Goal: Book appointment/travel/reservation

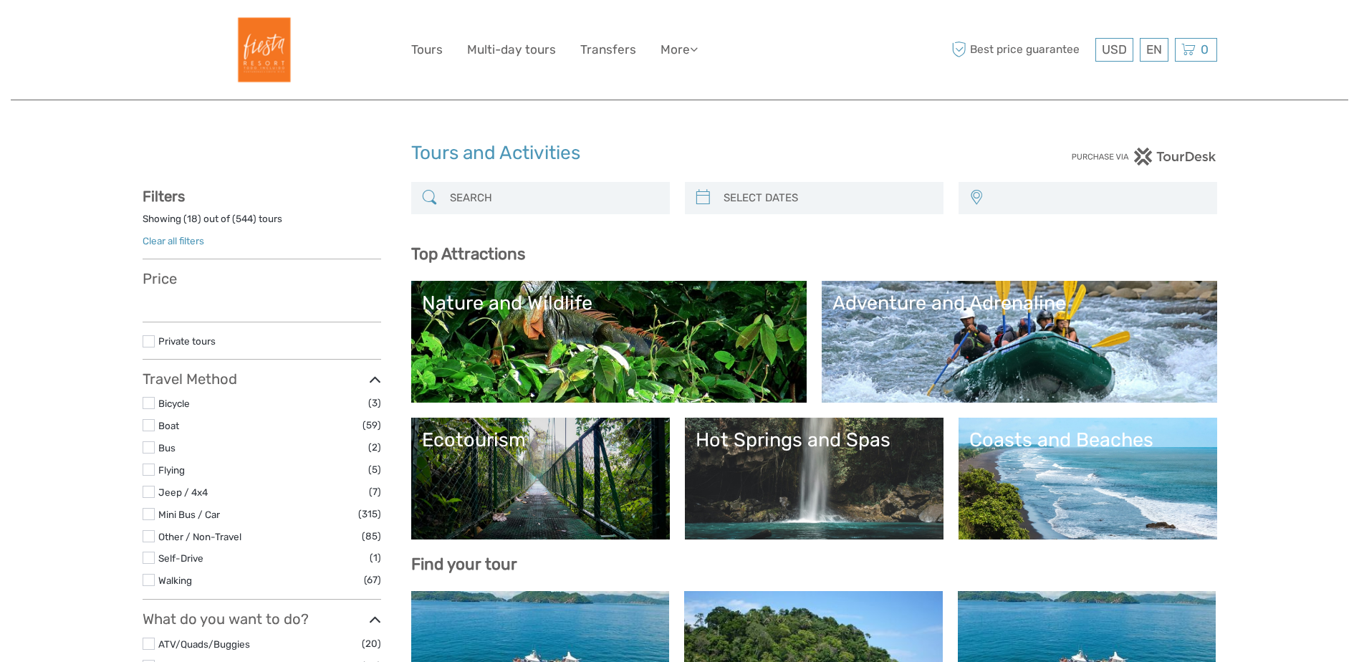
select select
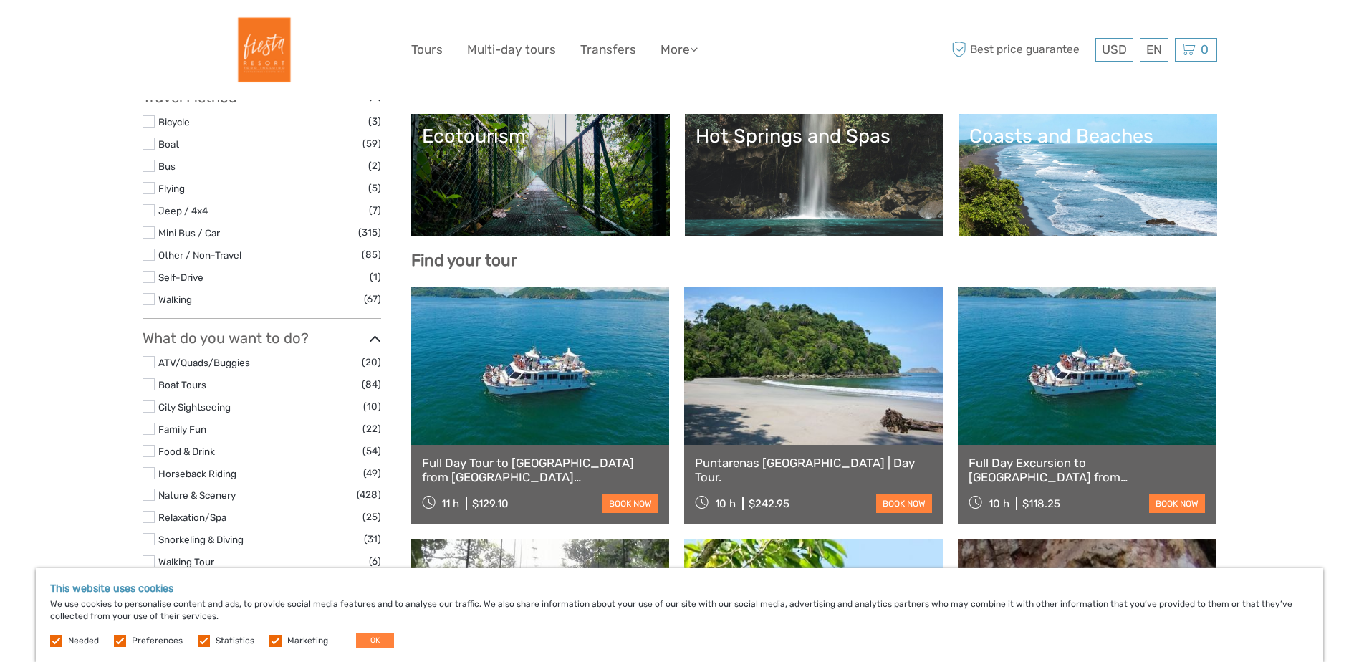
scroll to position [358, 0]
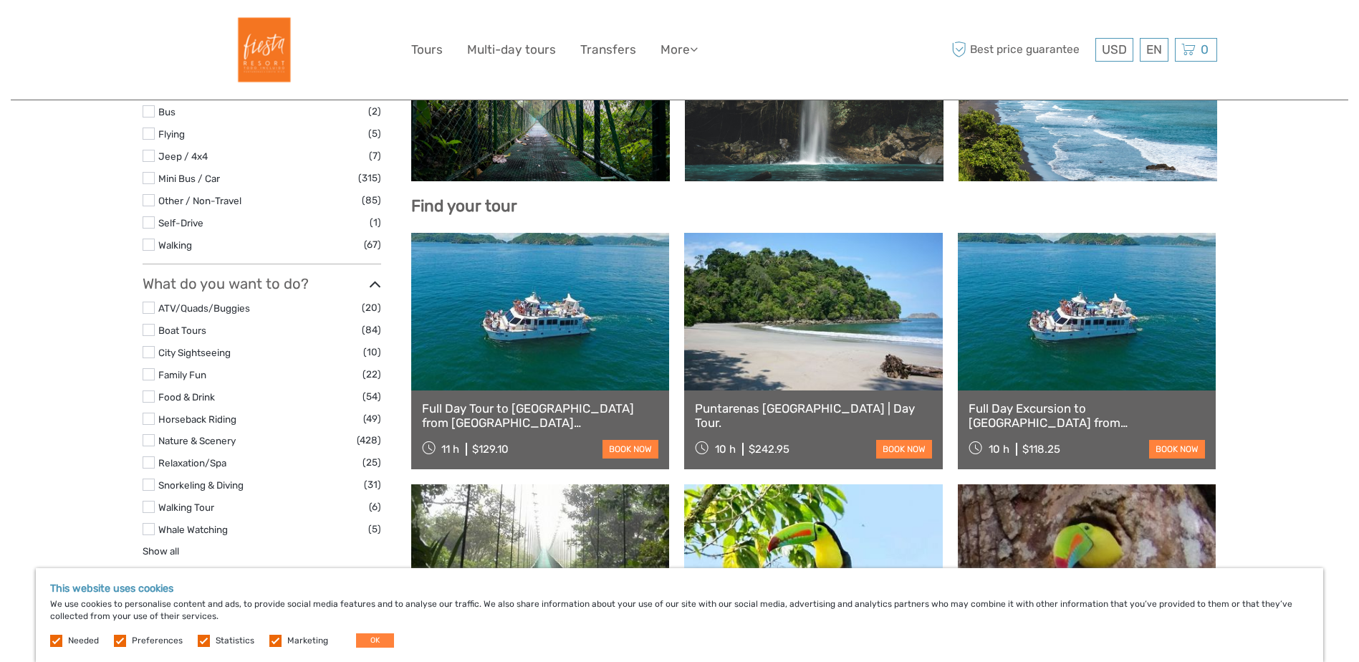
click at [509, 349] on link at bounding box center [540, 312] width 259 height 158
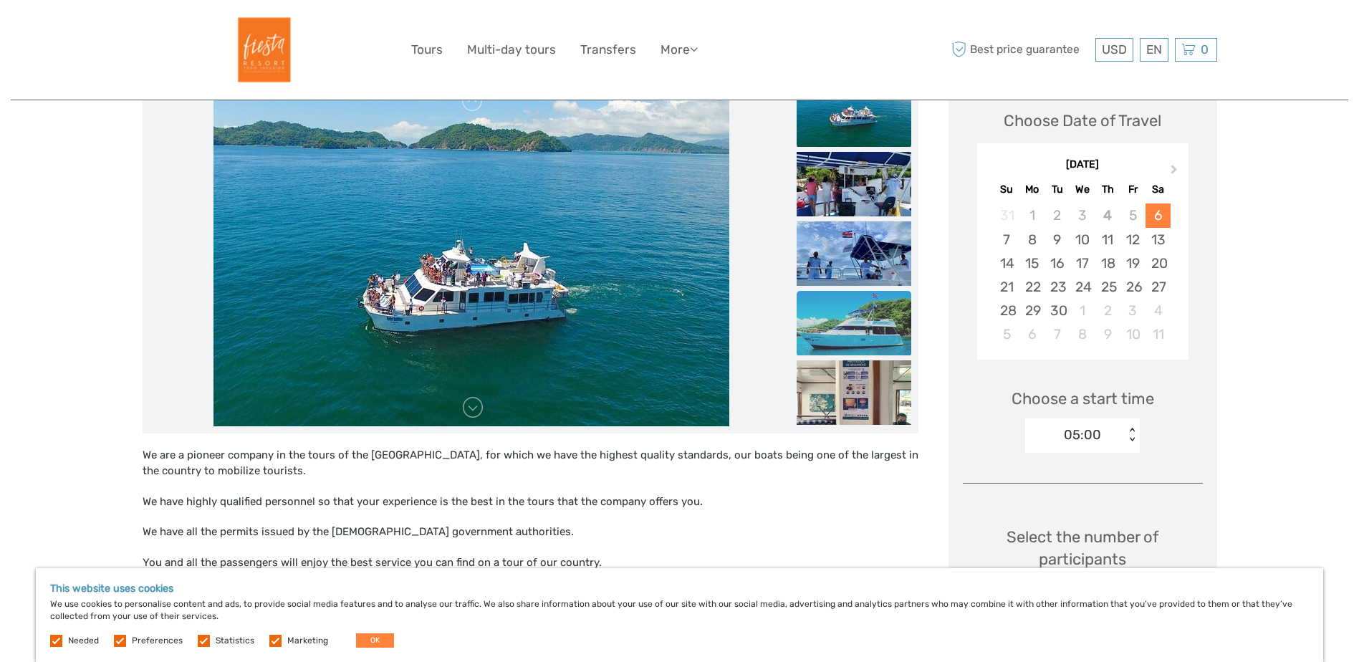
scroll to position [215, 0]
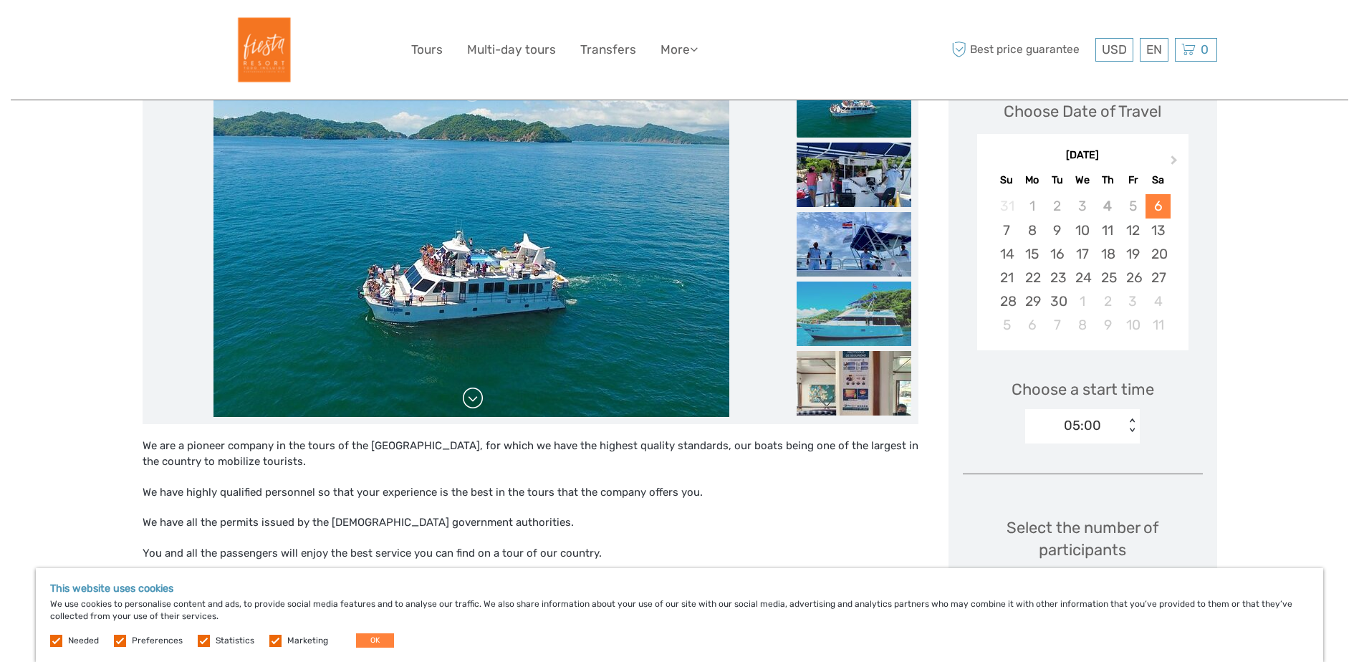
click at [478, 405] on link at bounding box center [472, 398] width 23 height 23
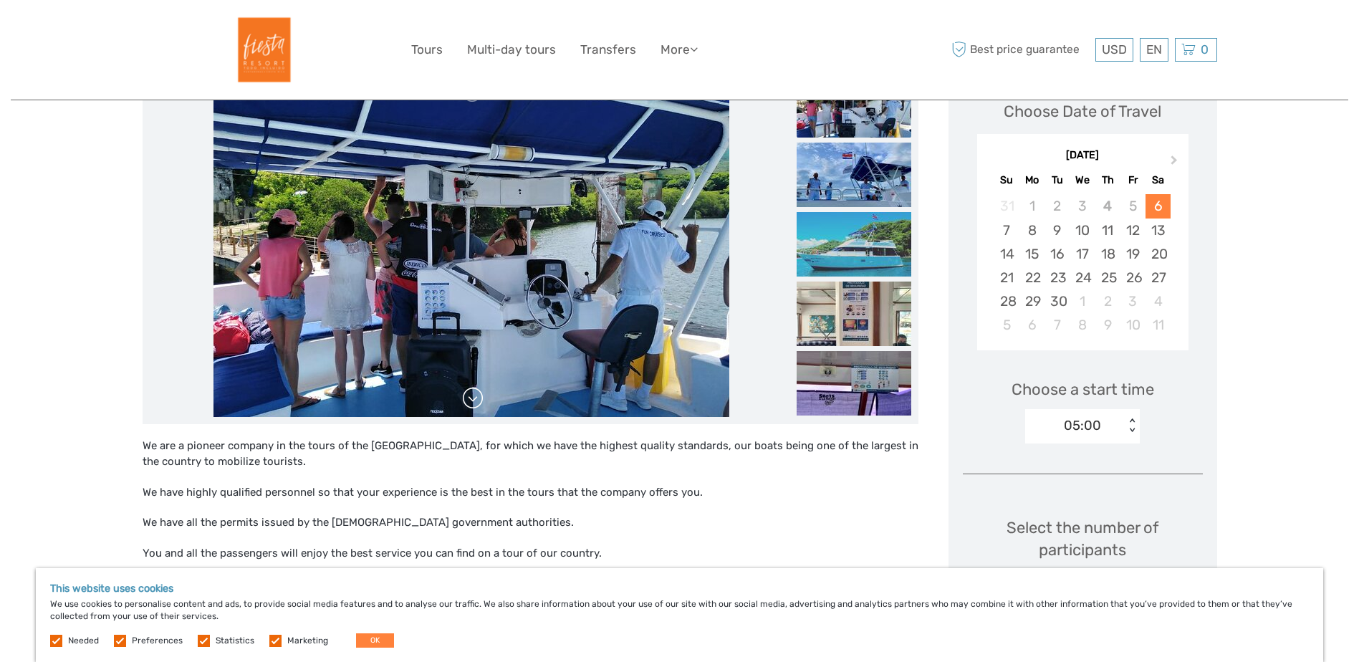
click at [476, 403] on link at bounding box center [472, 398] width 23 height 23
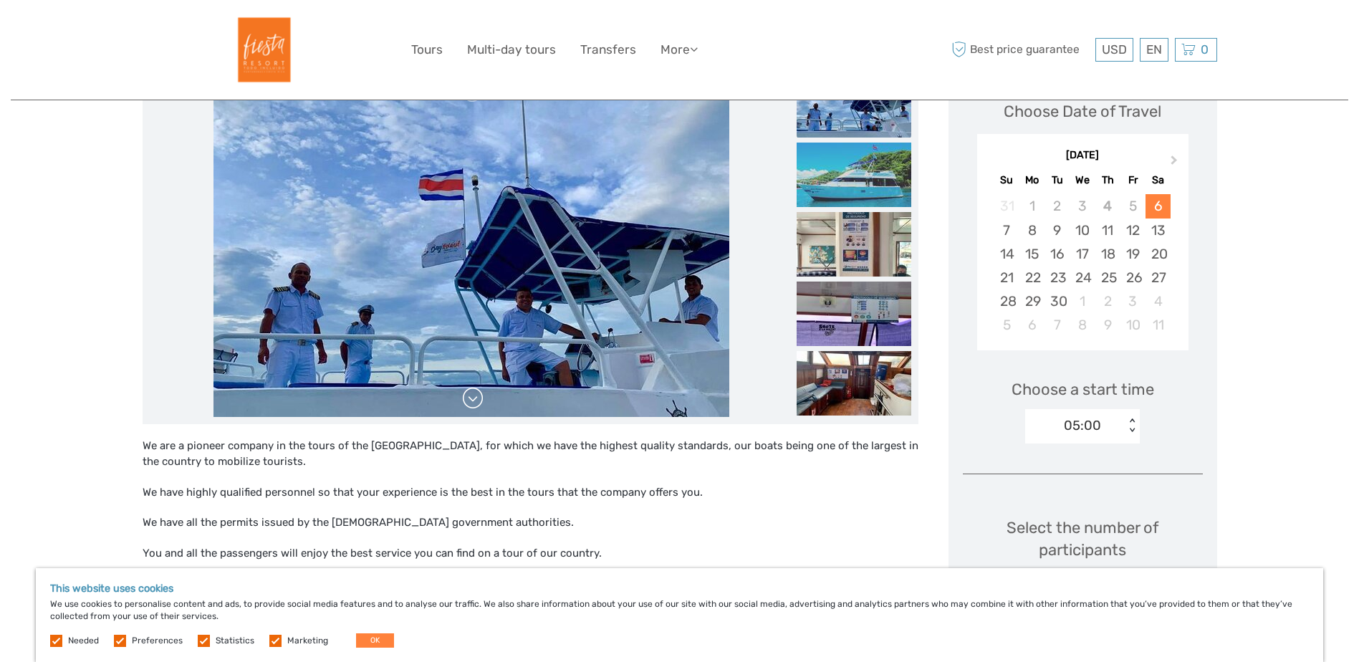
click at [476, 403] on link at bounding box center [472, 398] width 23 height 23
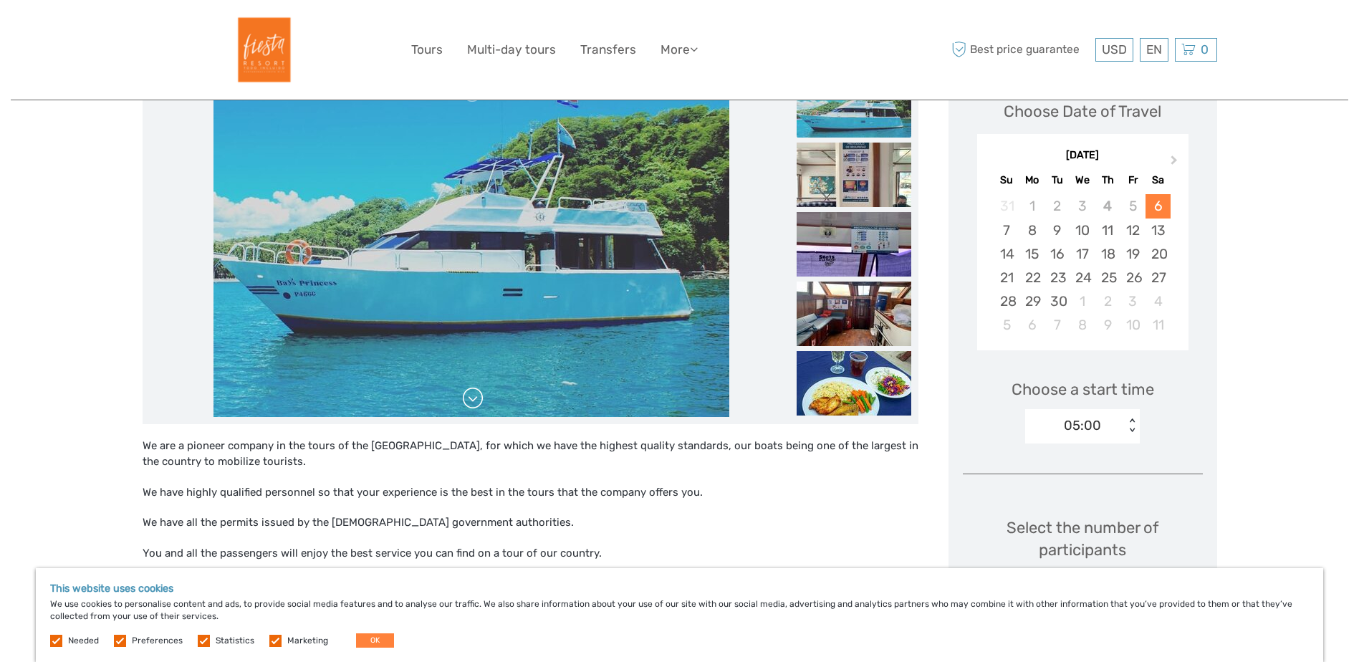
click at [476, 403] on link at bounding box center [472, 398] width 23 height 23
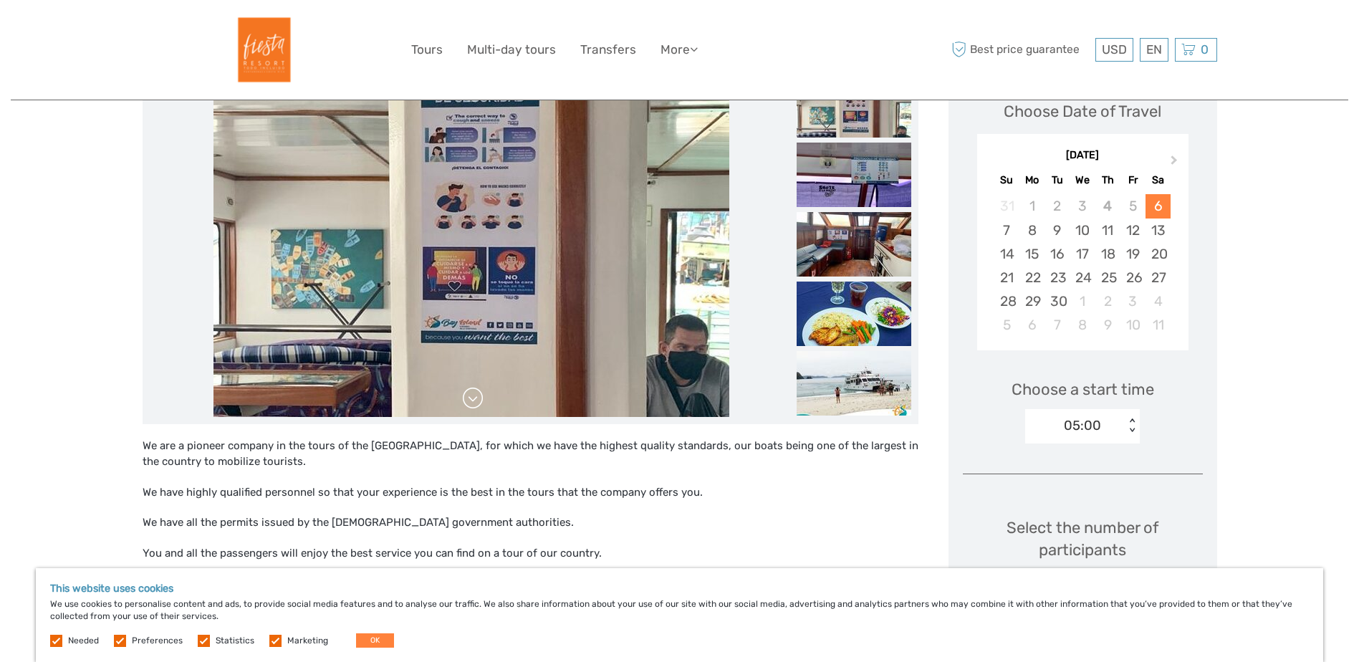
click at [476, 403] on link at bounding box center [472, 398] width 23 height 23
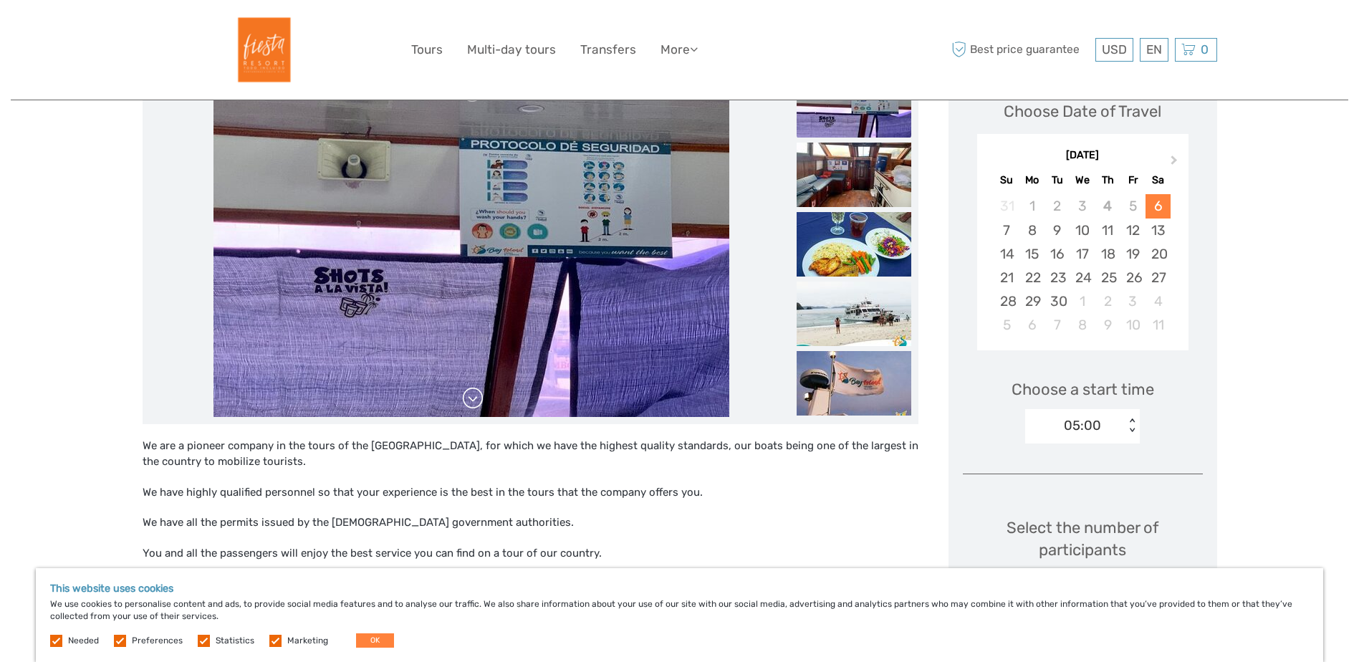
click at [476, 403] on link at bounding box center [472, 398] width 23 height 23
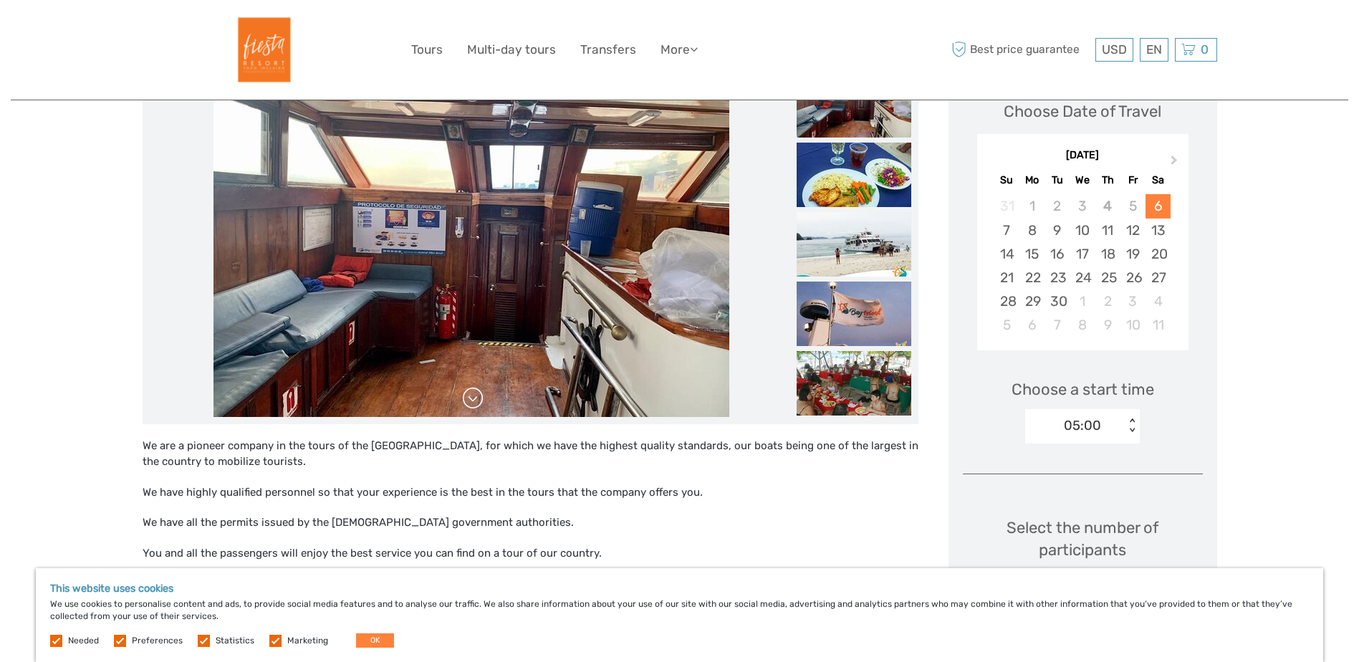
click at [476, 403] on link at bounding box center [472, 398] width 23 height 23
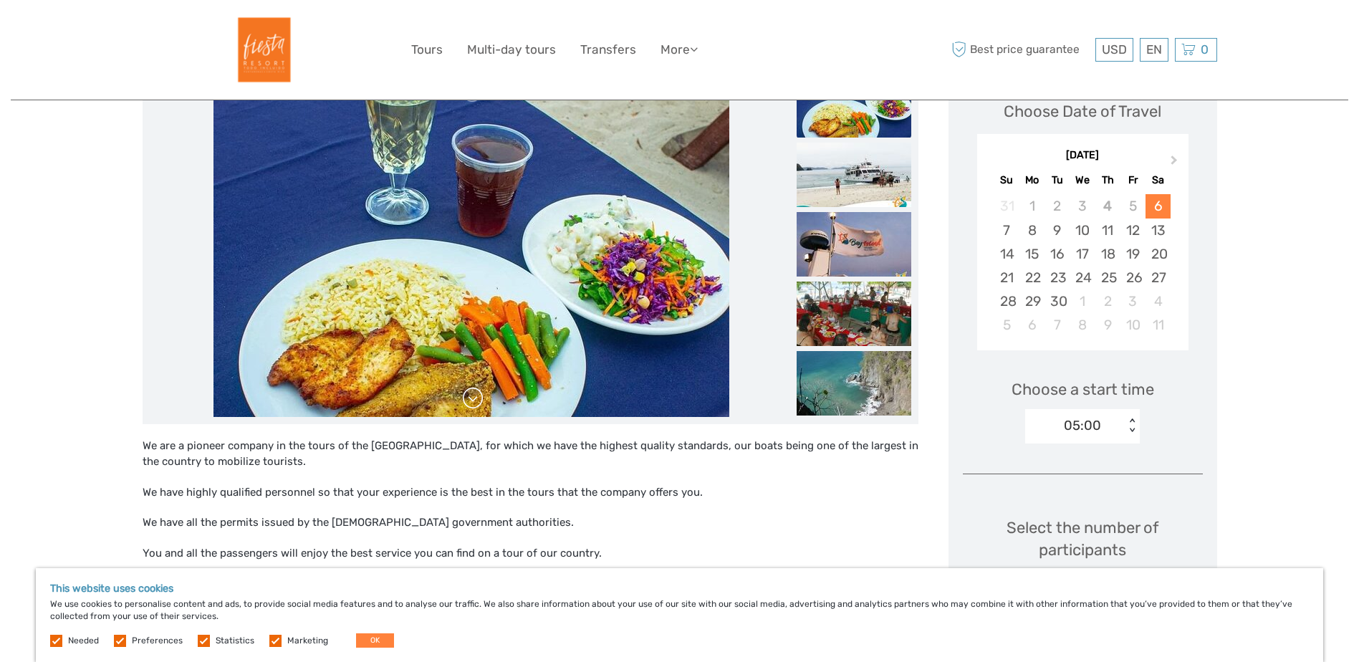
click at [476, 403] on link at bounding box center [472, 398] width 23 height 23
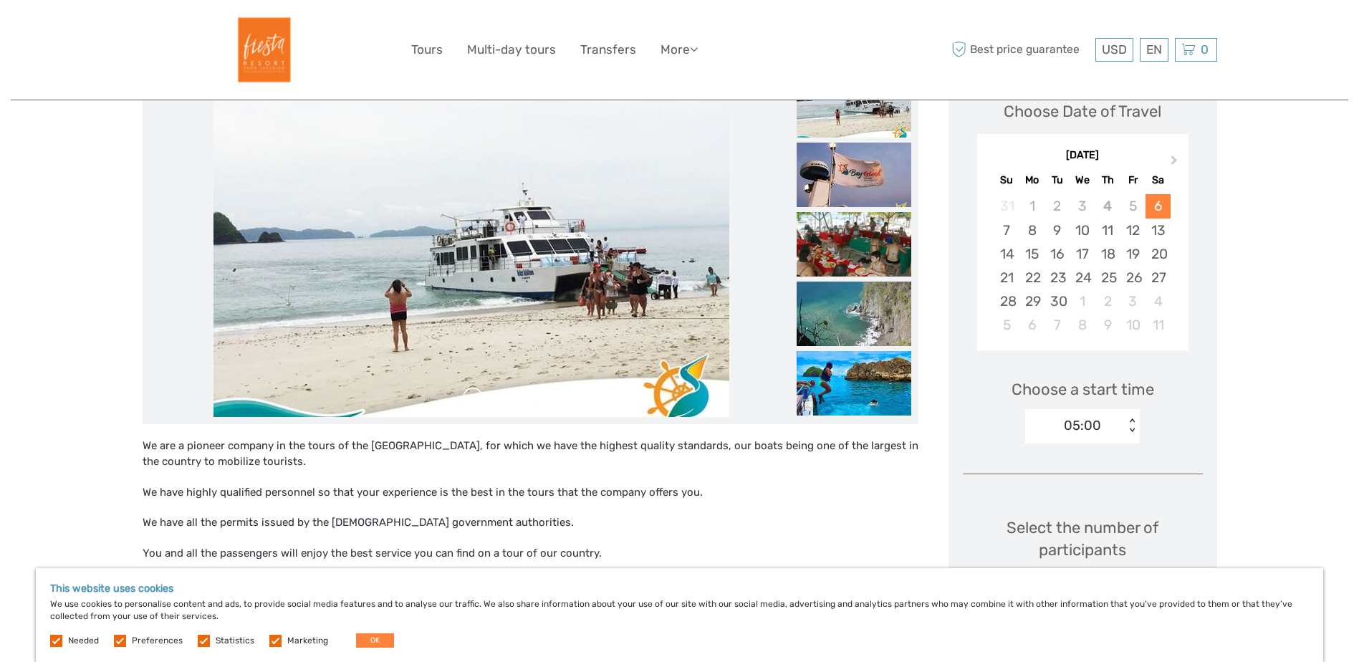
click at [476, 403] on link at bounding box center [472, 398] width 23 height 23
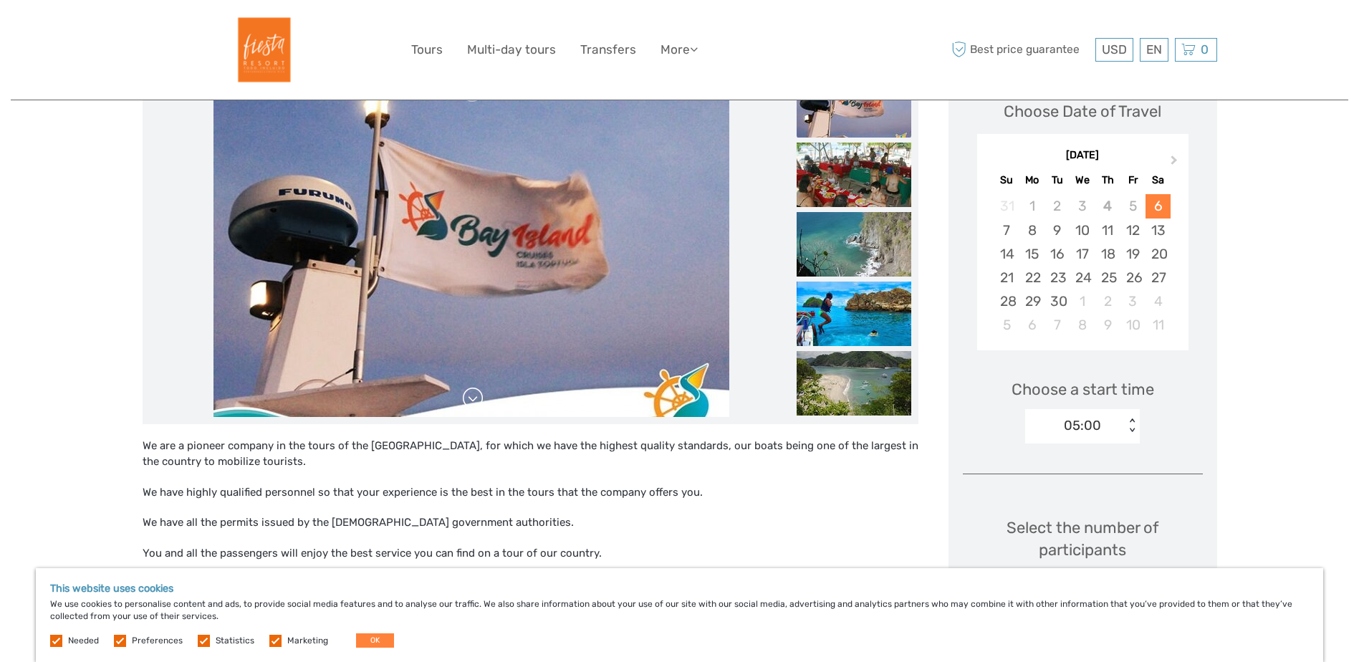
click at [476, 403] on link at bounding box center [472, 398] width 23 height 23
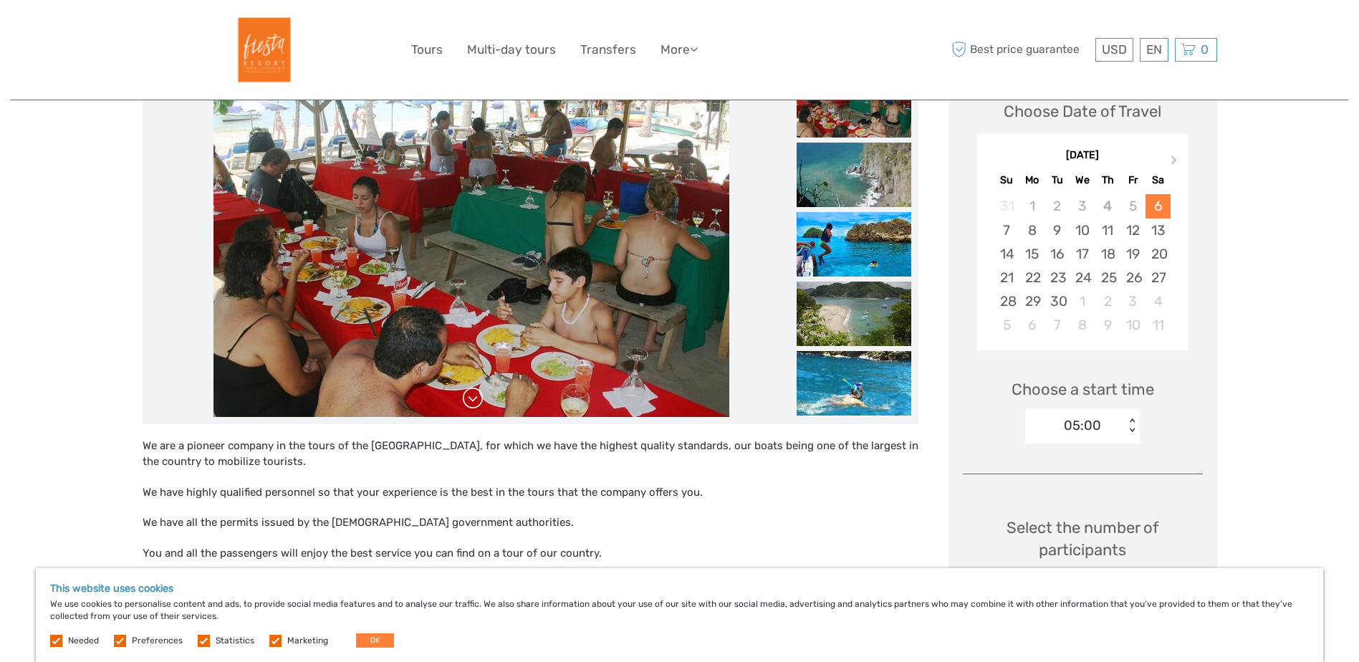
click at [473, 405] on link at bounding box center [472, 398] width 23 height 23
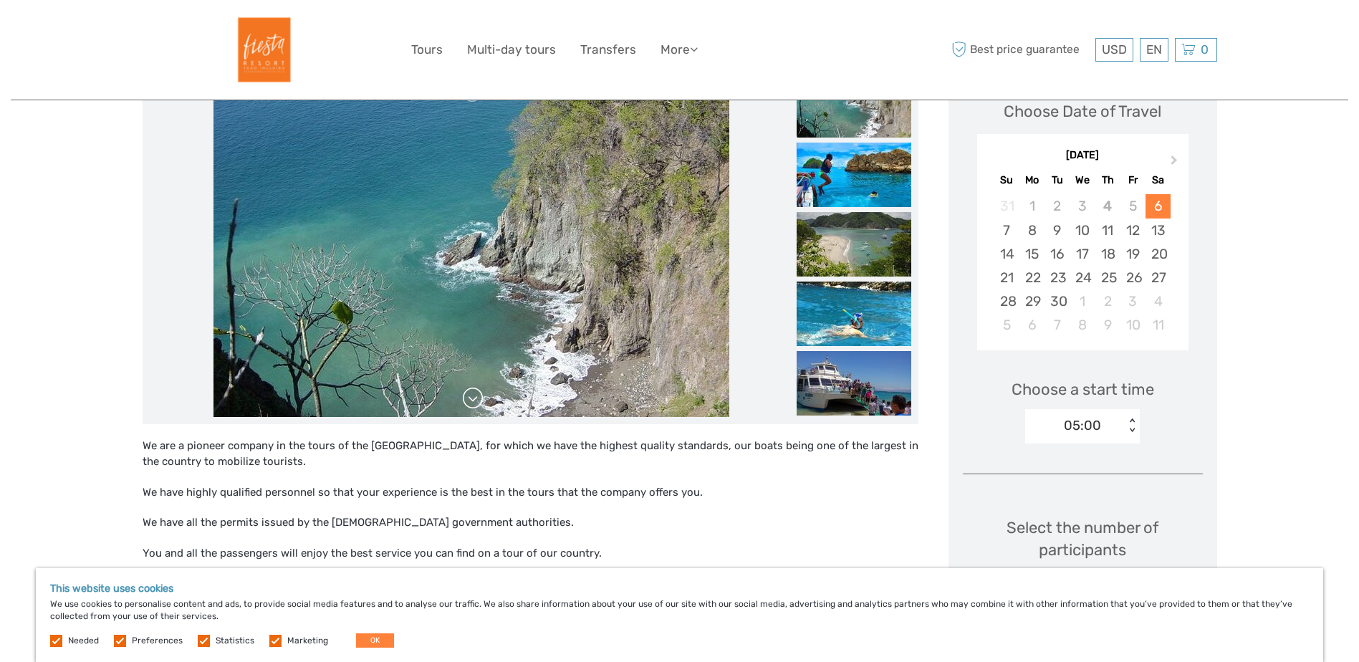
click at [473, 405] on link at bounding box center [472, 398] width 23 height 23
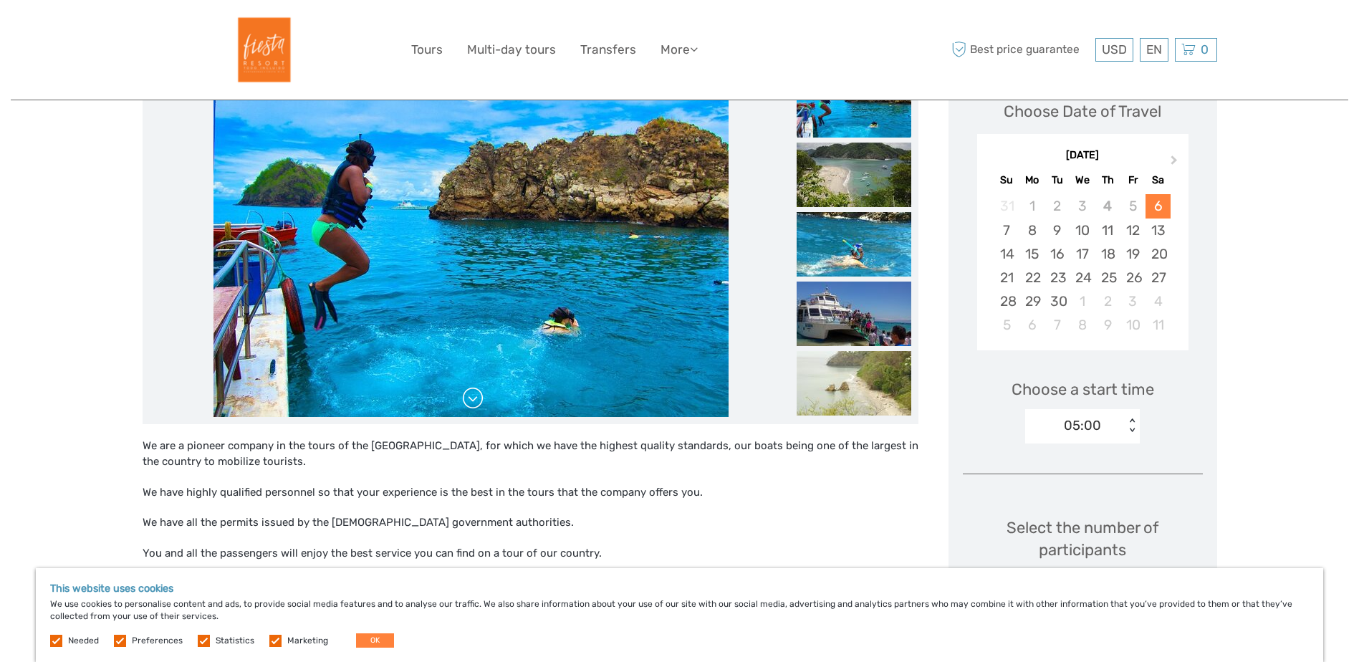
click at [473, 405] on link at bounding box center [472, 398] width 23 height 23
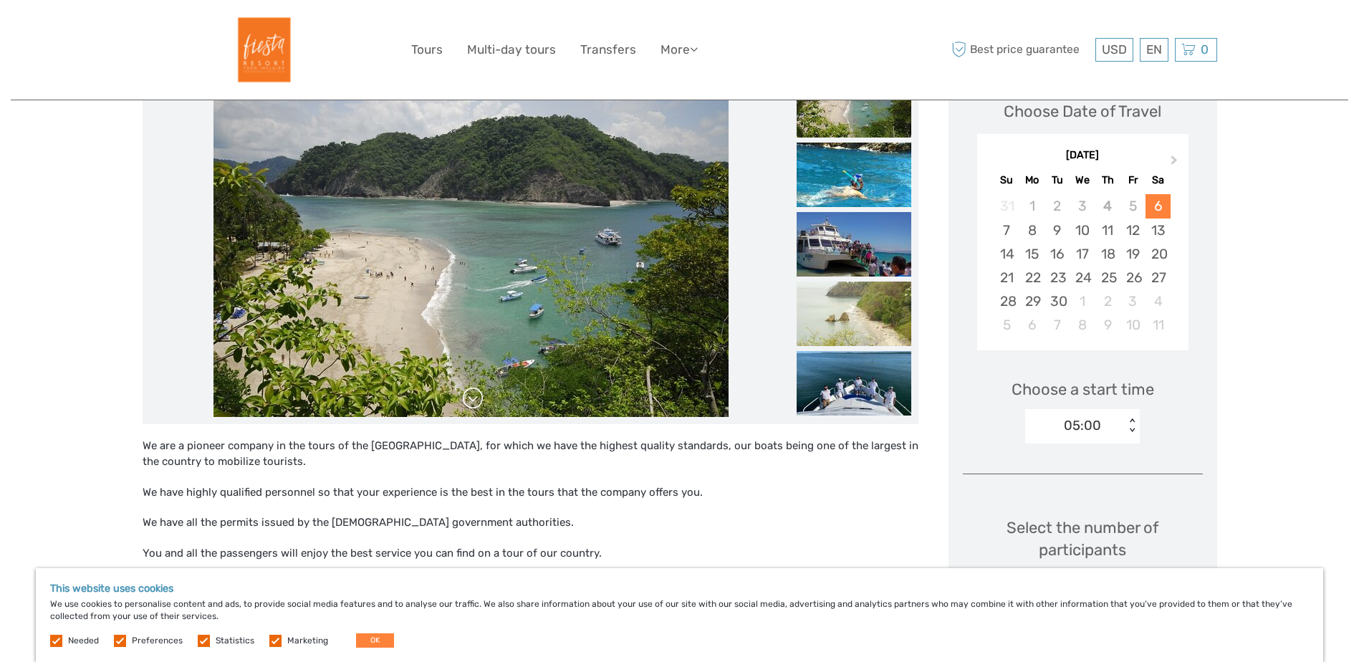
click at [473, 405] on link at bounding box center [472, 398] width 23 height 23
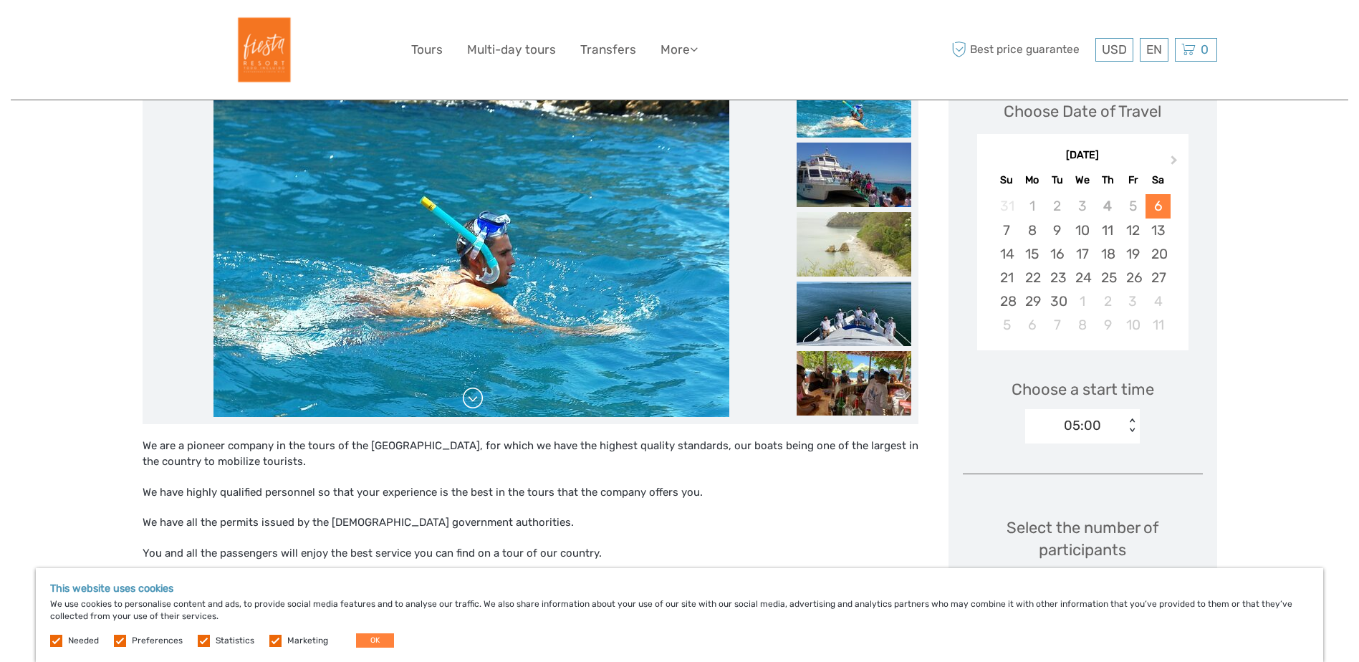
click at [473, 405] on link at bounding box center [472, 398] width 23 height 23
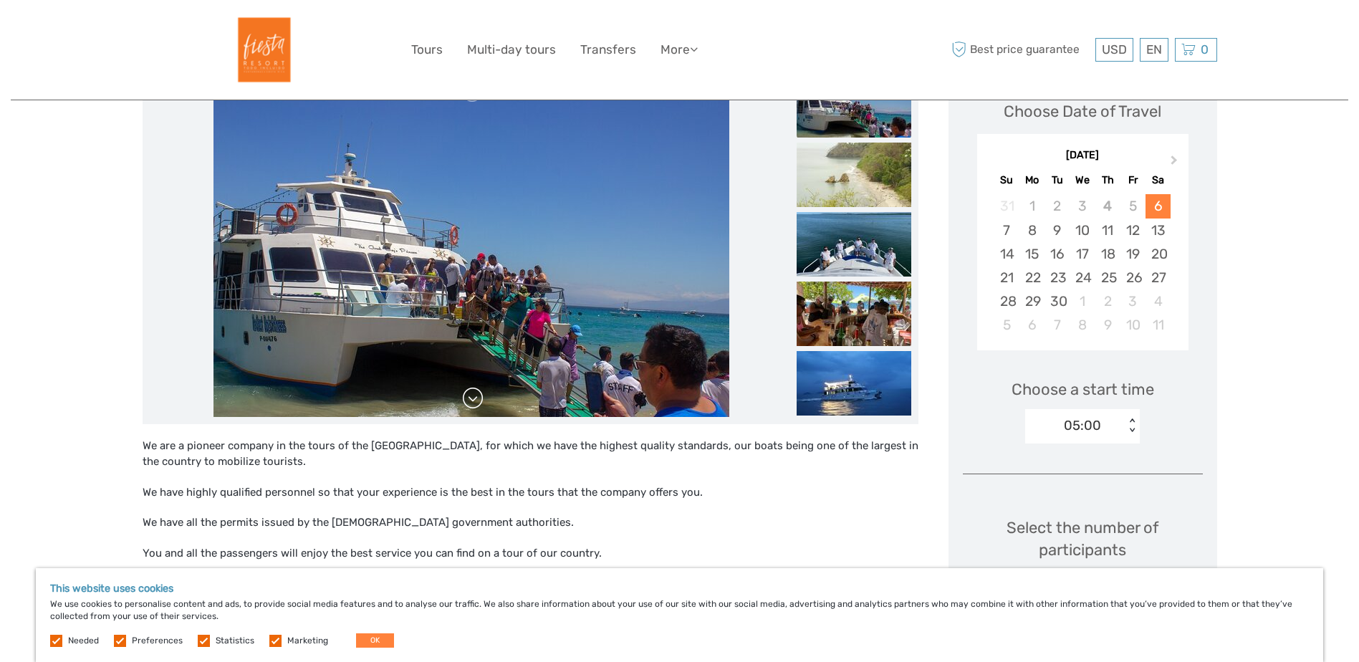
click at [473, 405] on link at bounding box center [472, 398] width 23 height 23
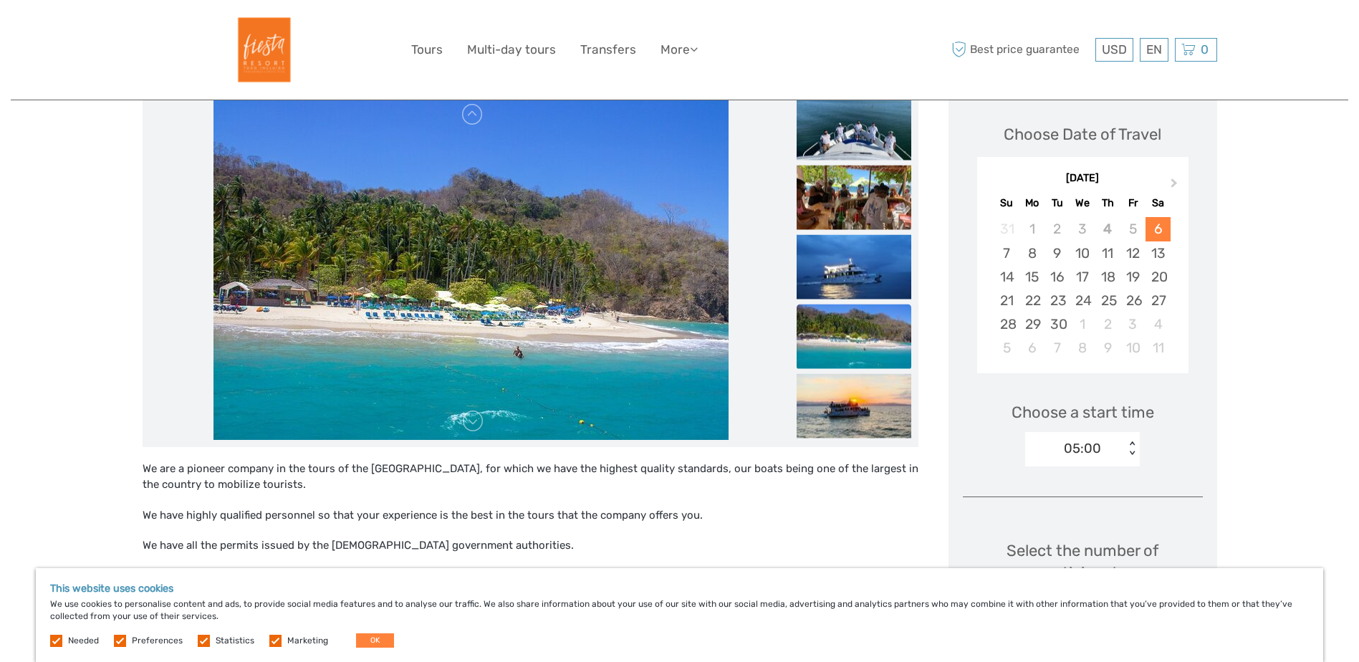
scroll to position [0, 0]
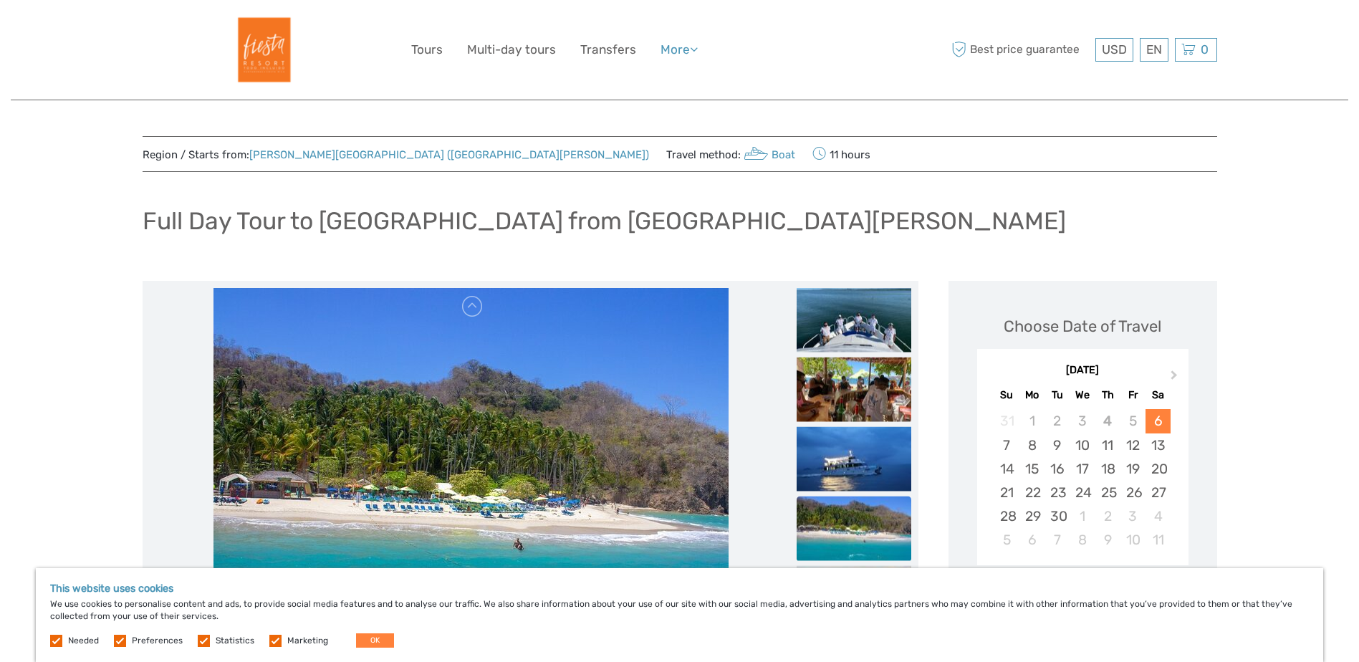
click at [696, 52] on icon at bounding box center [694, 49] width 8 height 12
click at [654, 108] on link "Back to Hotel" at bounding box center [654, 111] width 86 height 28
